Goal: Navigation & Orientation: Find specific page/section

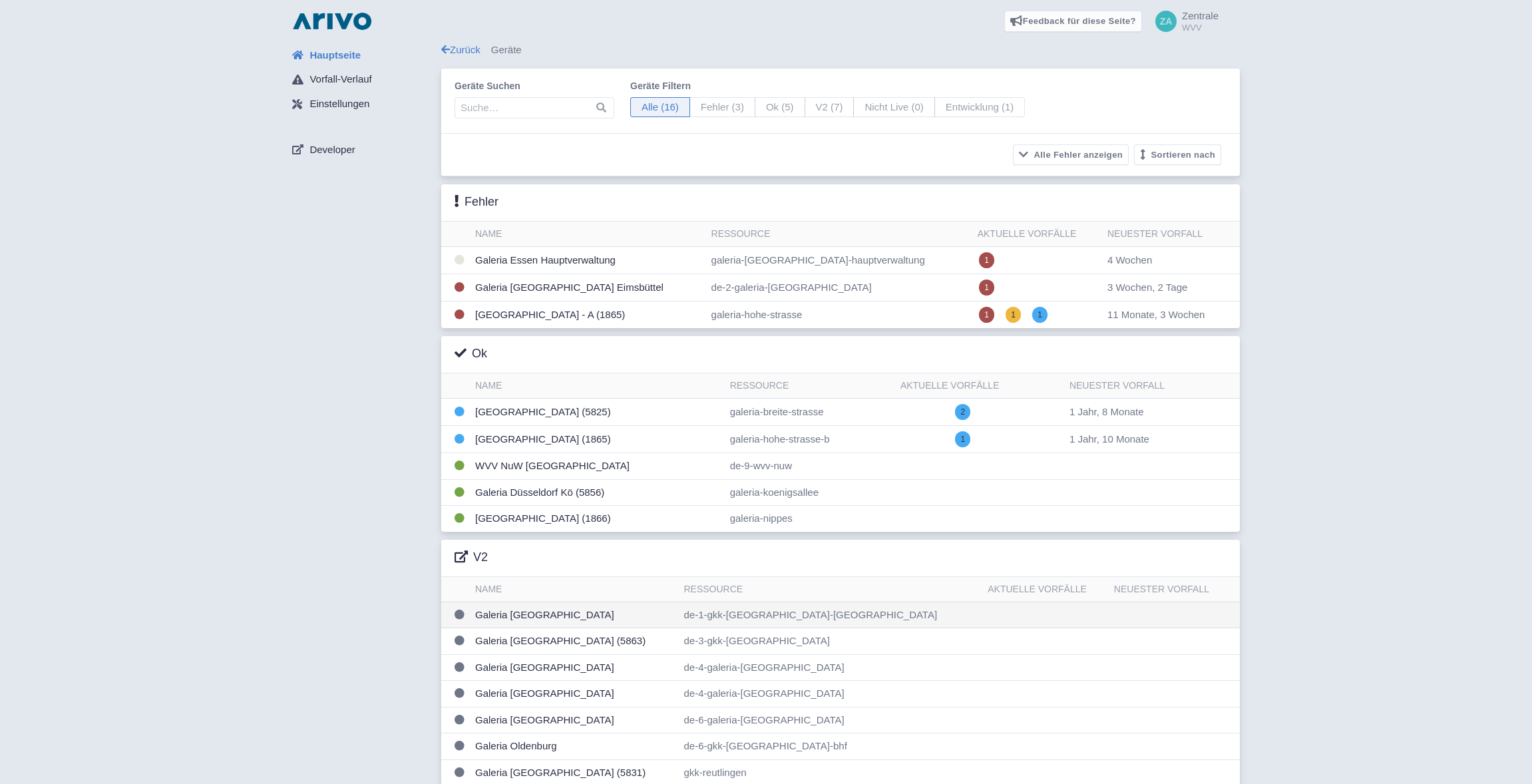
click at [518, 616] on td "Galeria [GEOGRAPHIC_DATA]" at bounding box center [574, 614] width 209 height 27
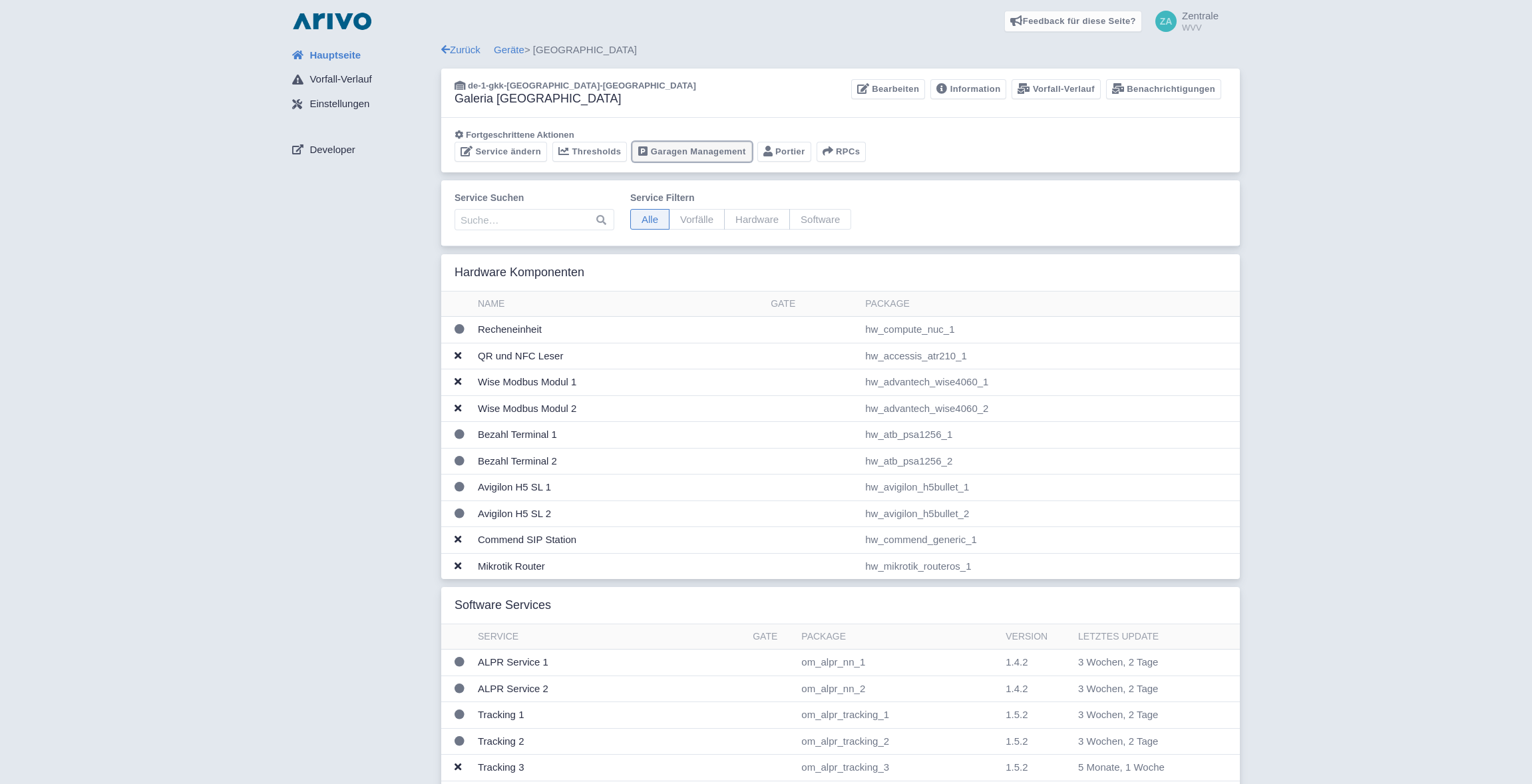
click at [699, 151] on link "Garagen Management" at bounding box center [692, 152] width 119 height 21
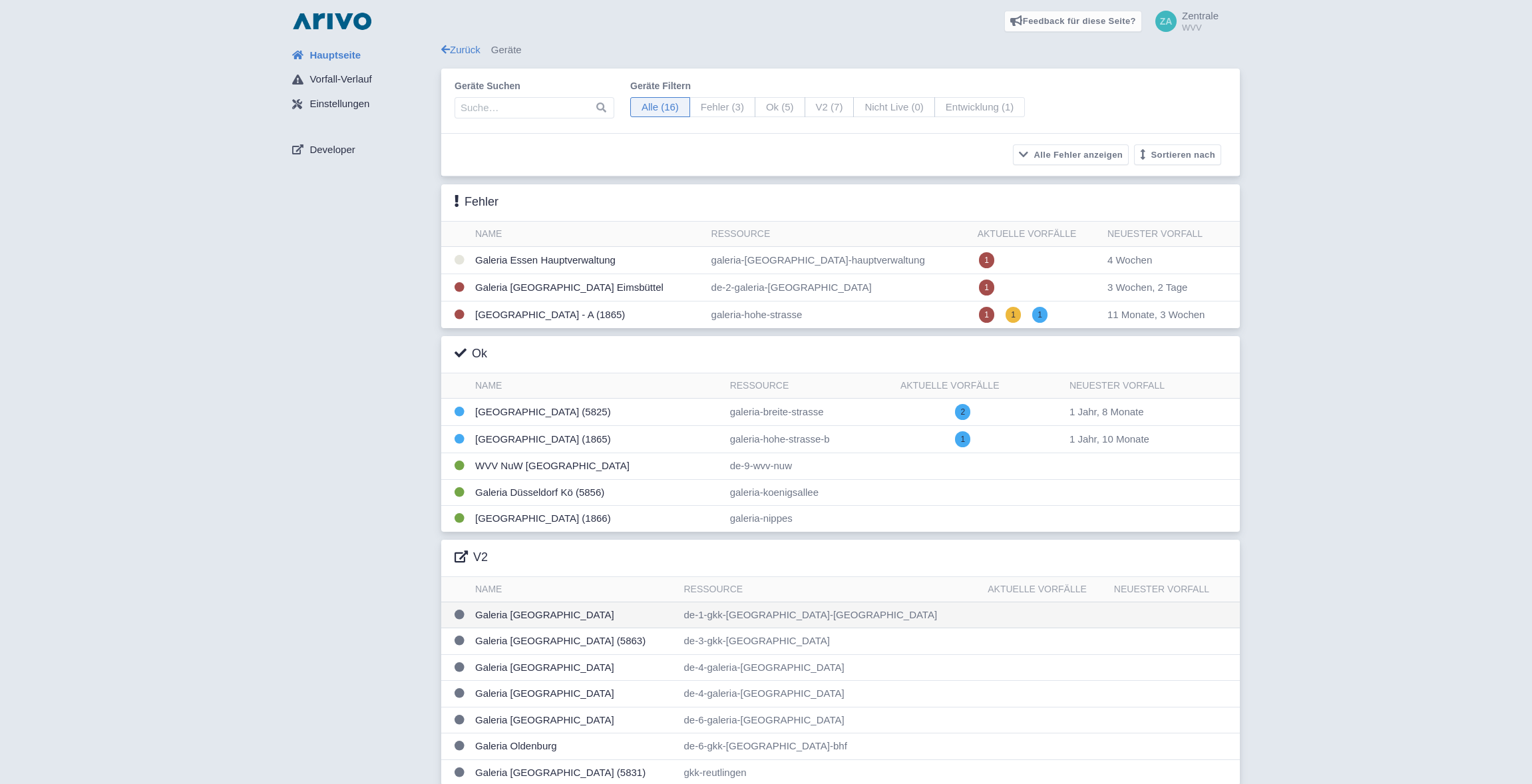
click at [544, 617] on td "Galeria Berlin Spandau" at bounding box center [574, 614] width 209 height 27
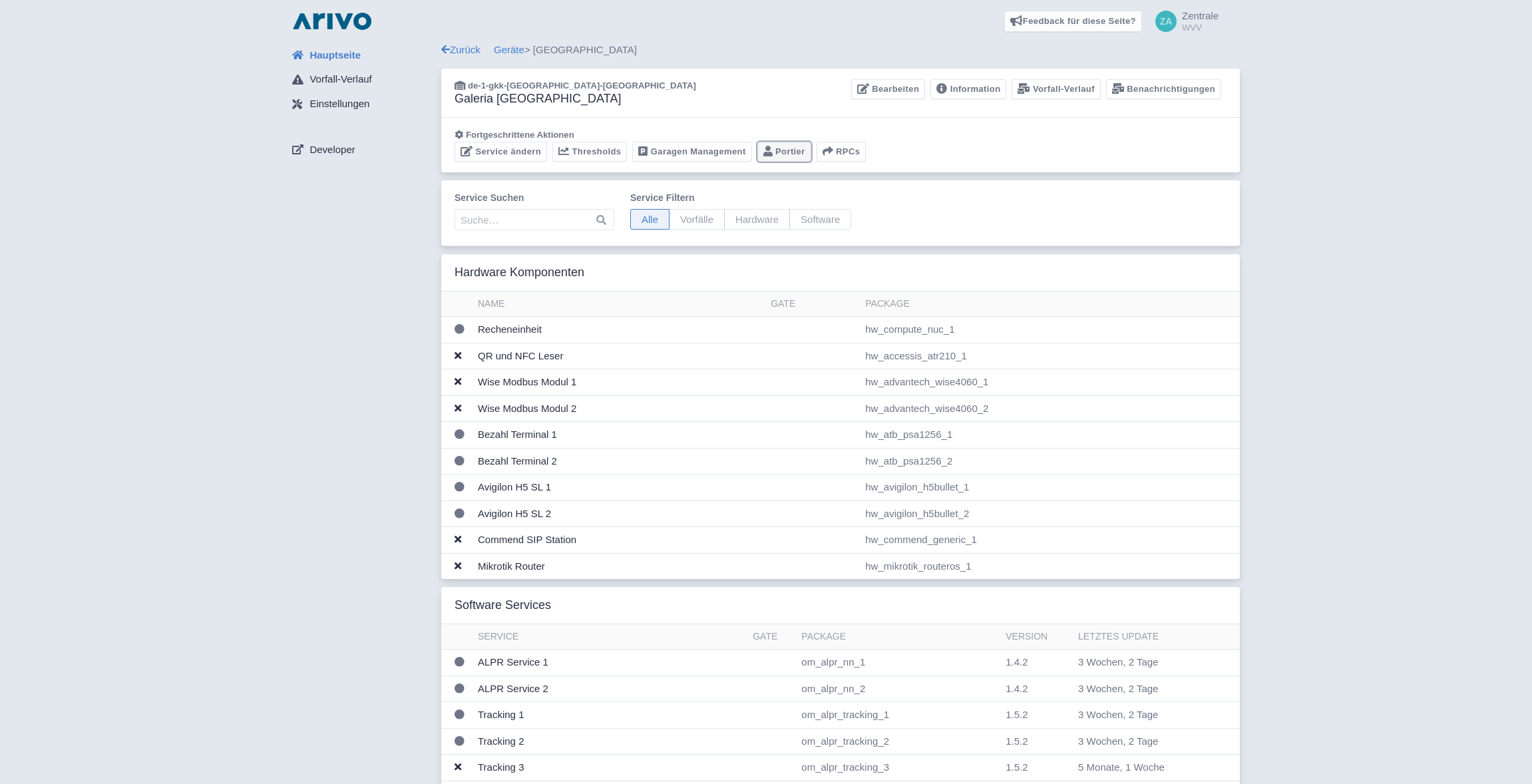
click at [791, 151] on link "Portier" at bounding box center [784, 152] width 54 height 21
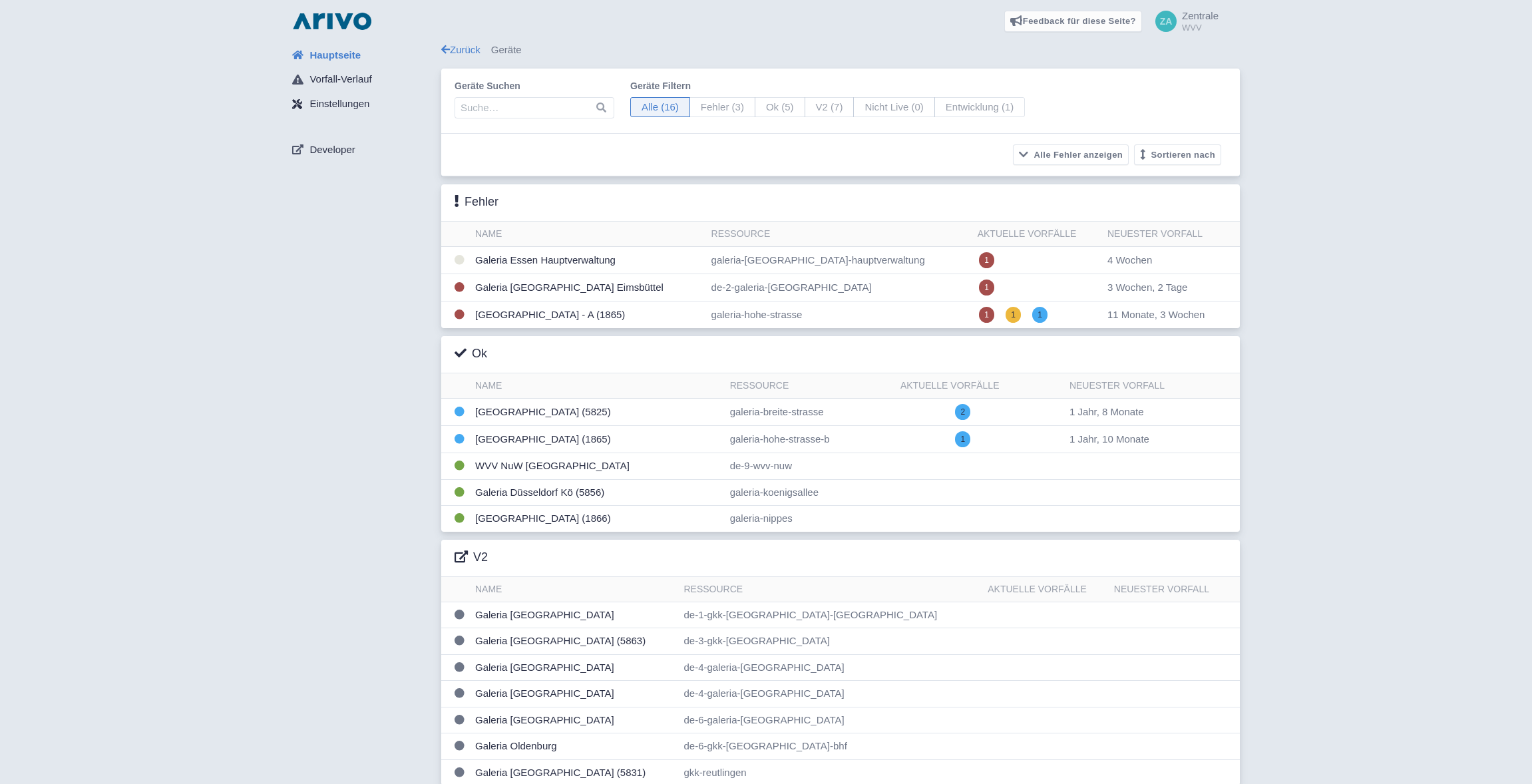
click at [335, 101] on span "Einstellungen" at bounding box center [339, 104] width 60 height 15
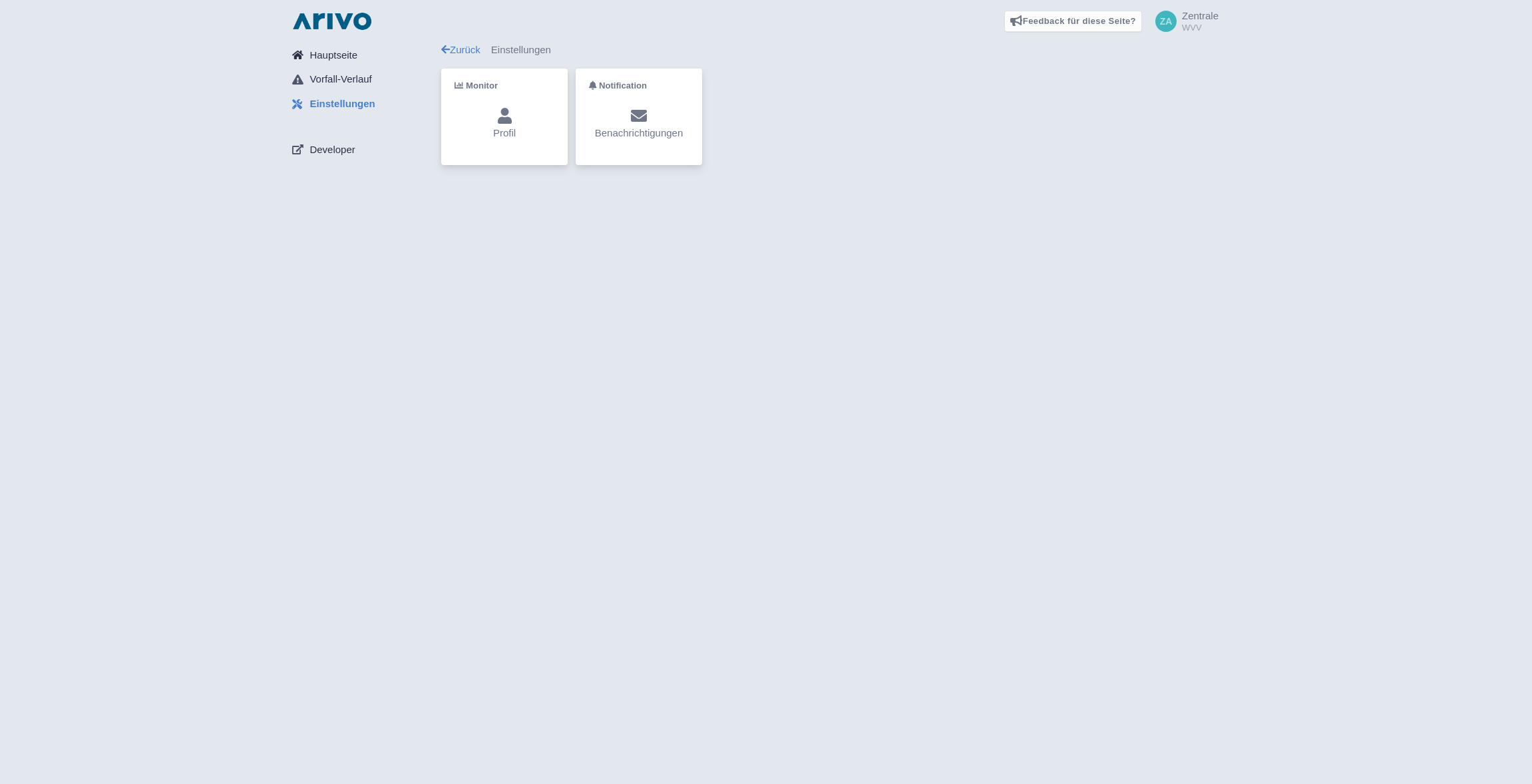
click at [328, 53] on span "Hauptseite" at bounding box center [333, 56] width 48 height 15
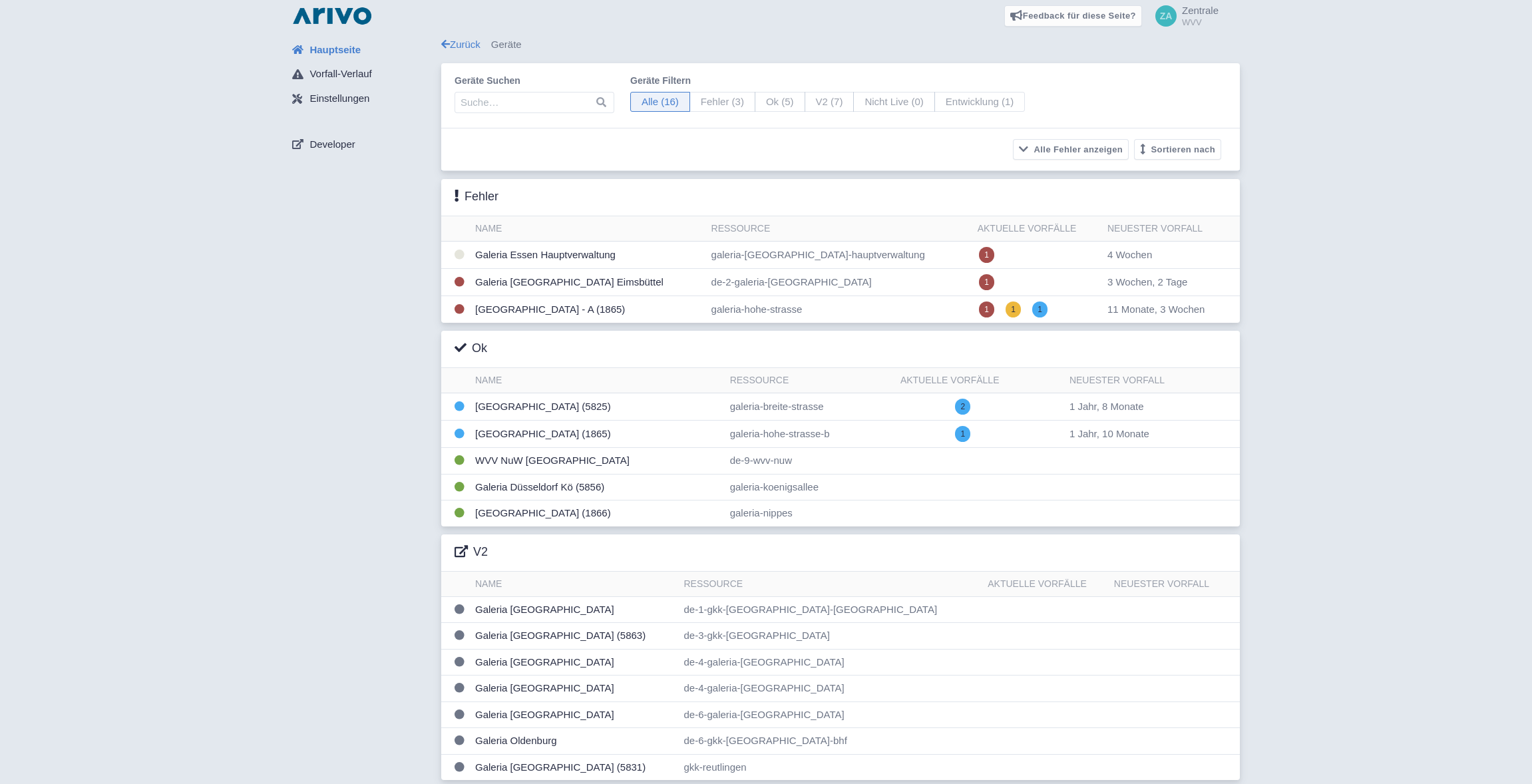
scroll to position [10, 0]
click at [1196, 7] on span "Zentrale" at bounding box center [1200, 6] width 36 height 11
click at [1152, 110] on link "Abmelden" at bounding box center [1153, 113] width 130 height 21
